Goal: Information Seeking & Learning: Learn about a topic

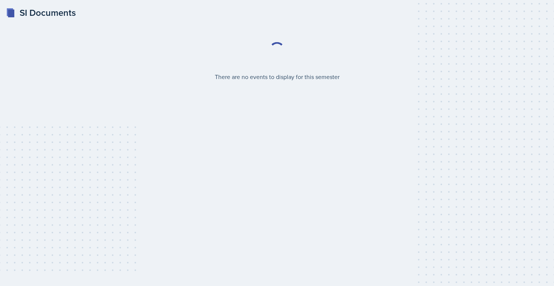
select select "2bed604d-1099-4043-b1bc-2365e8740244"
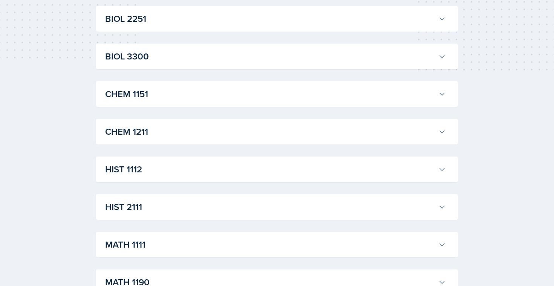
scroll to position [211, 0]
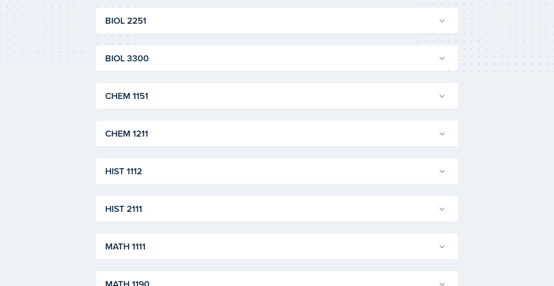
click at [193, 142] on div "CHEM 1211 [PERSON_NAME] Professor: [PERSON_NAME] Export to Google Calendar Recu…" at bounding box center [277, 134] width 362 height 26
click at [196, 135] on h3 "CHEM 1211" at bounding box center [270, 134] width 330 height 14
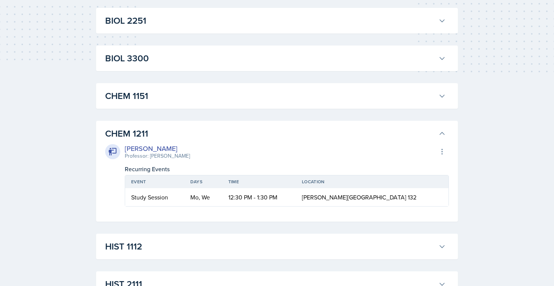
click at [196, 135] on h3 "CHEM 1211" at bounding box center [270, 134] width 330 height 14
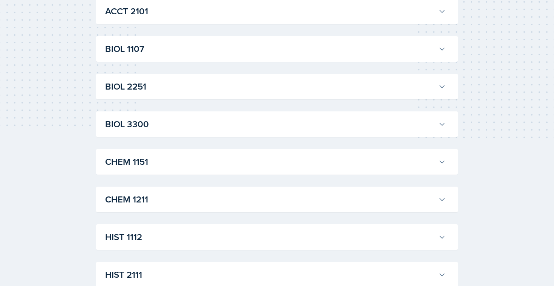
scroll to position [101, 0]
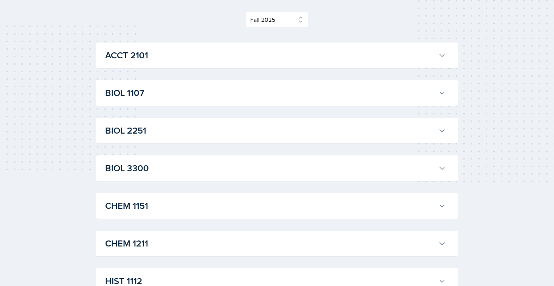
click at [142, 41] on div "Select Semester Fall 2025 Summer 2025 Spring 2025 Fall 2024 Summer 2024 Spring …" at bounding box center [277, 287] width 362 height 692
click at [142, 53] on h3 "ACCT 2101" at bounding box center [270, 56] width 330 height 14
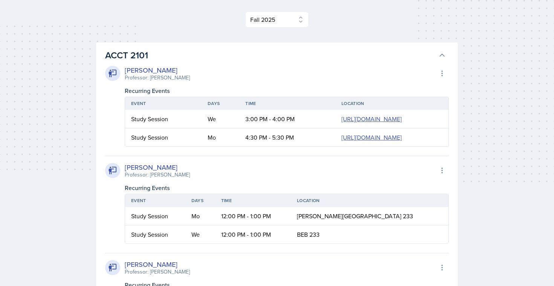
click at [142, 53] on h3 "ACCT 2101" at bounding box center [270, 56] width 330 height 14
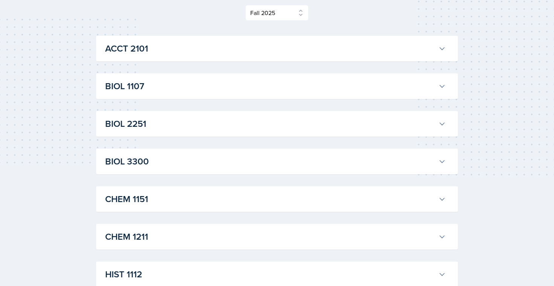
click at [136, 88] on h3 "BIOL 1107" at bounding box center [270, 87] width 330 height 14
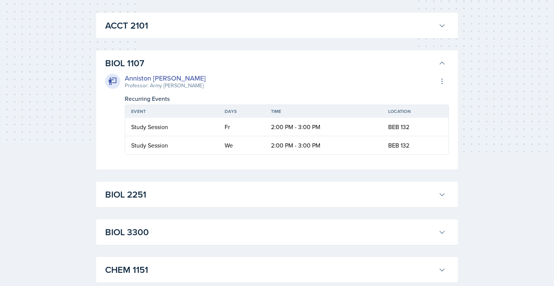
scroll to position [131, 0]
click at [155, 57] on h3 "BIOL 1107" at bounding box center [270, 63] width 330 height 14
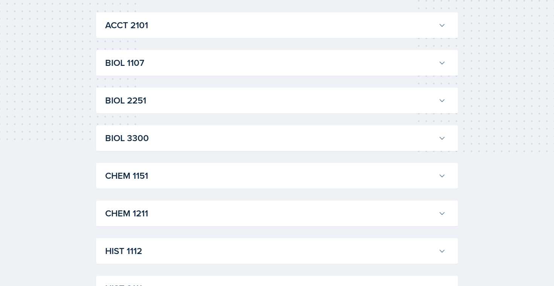
click at [145, 111] on div "BIOL 2251 [PERSON_NAME] Professor: [PERSON_NAME] Export to Google Calendar Recu…" at bounding box center [277, 101] width 362 height 26
click at [145, 96] on h3 "BIOL 2251" at bounding box center [270, 101] width 330 height 14
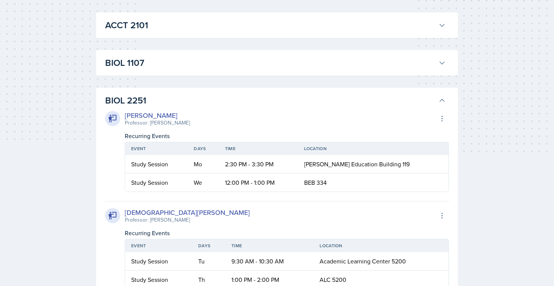
click at [145, 96] on h3 "BIOL 2251" at bounding box center [270, 101] width 330 height 14
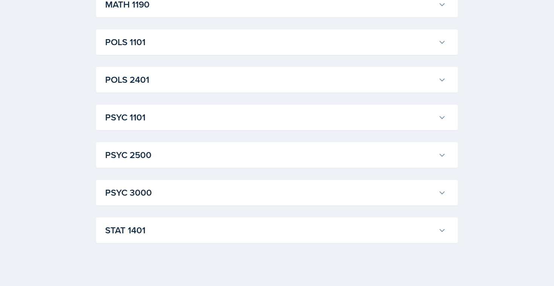
scroll to position [494, 0]
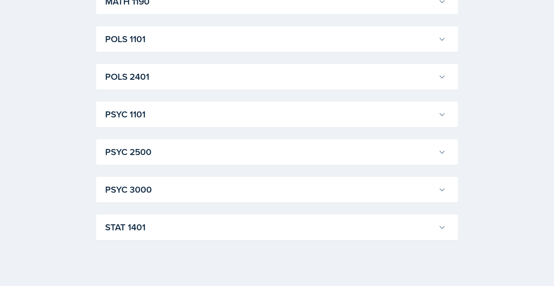
click at [138, 44] on h3 "POLS 1101" at bounding box center [270, 39] width 330 height 14
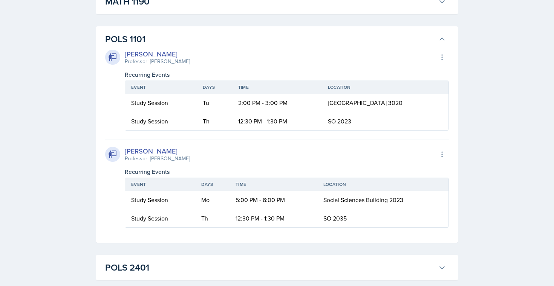
click at [138, 44] on h3 "POLS 1101" at bounding box center [270, 39] width 330 height 14
